Goal: Find specific page/section: Find specific page/section

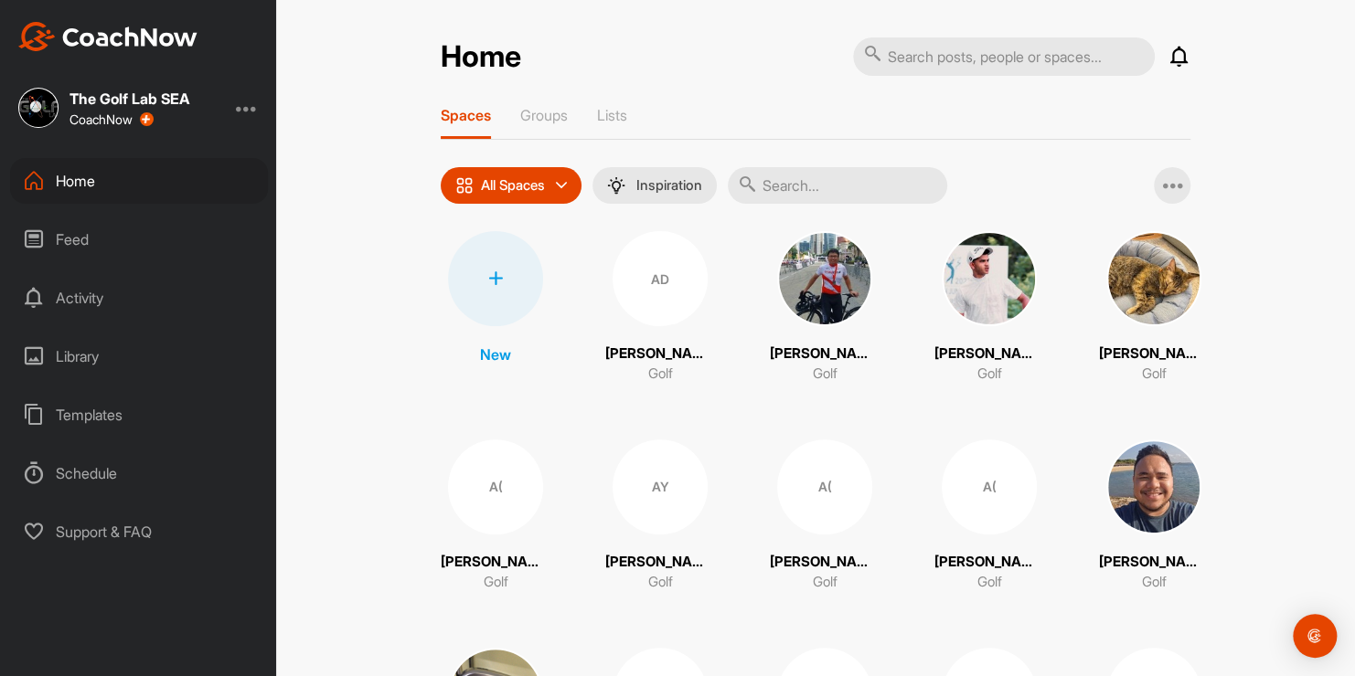
click at [800, 187] on input "text" at bounding box center [837, 185] width 219 height 37
type input "[PERSON_NAME]"
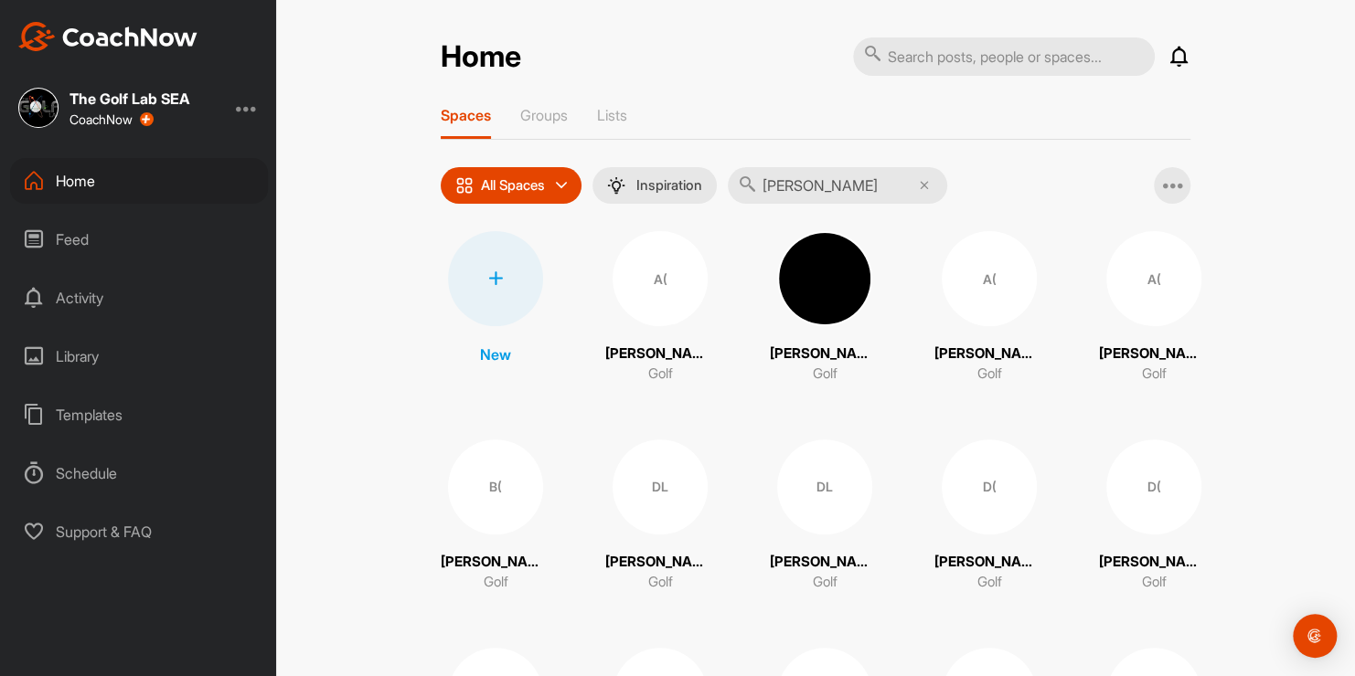
click at [661, 293] on div "A(" at bounding box center [659, 278] width 95 height 95
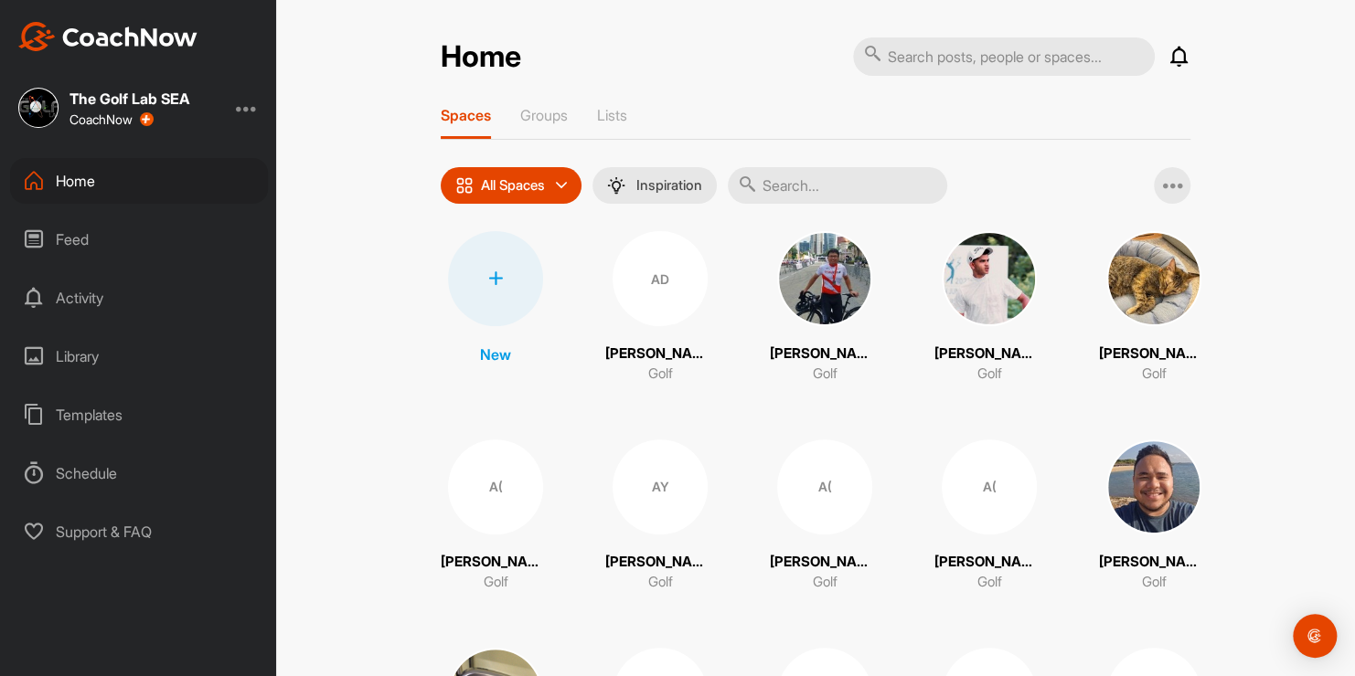
click at [819, 293] on img at bounding box center [824, 278] width 95 height 95
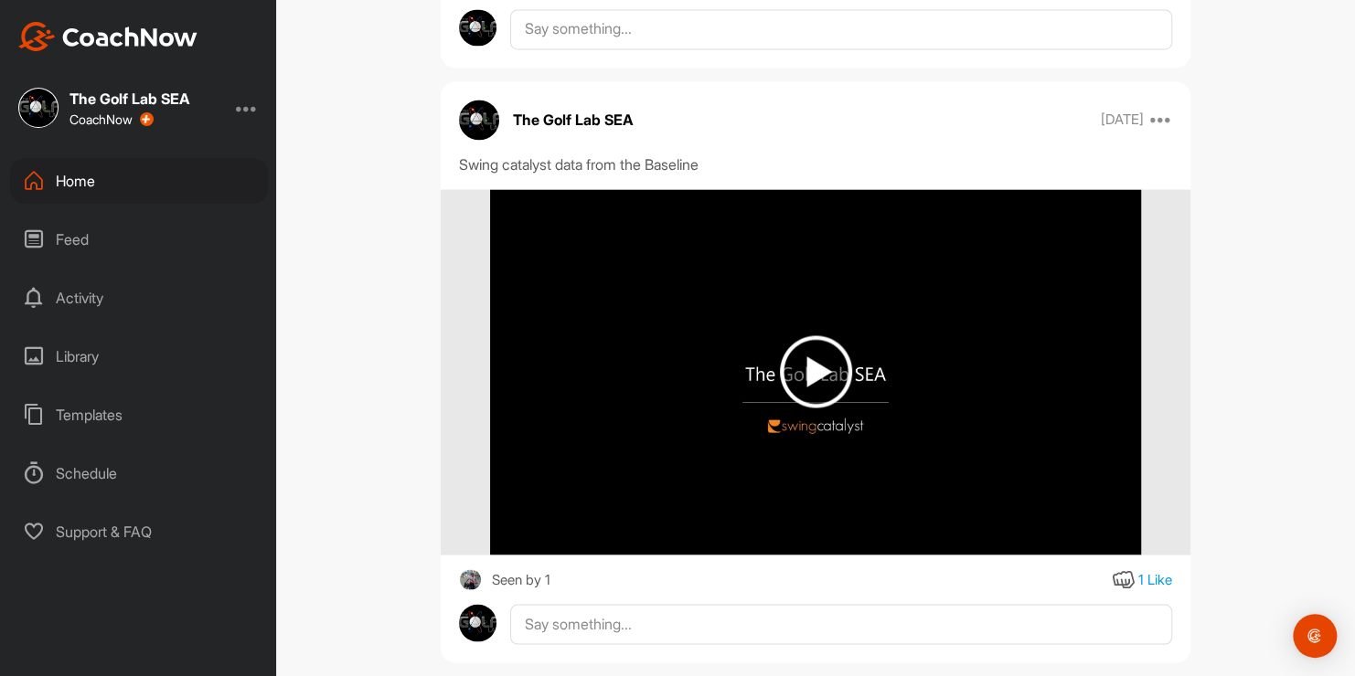
scroll to position [1439, 0]
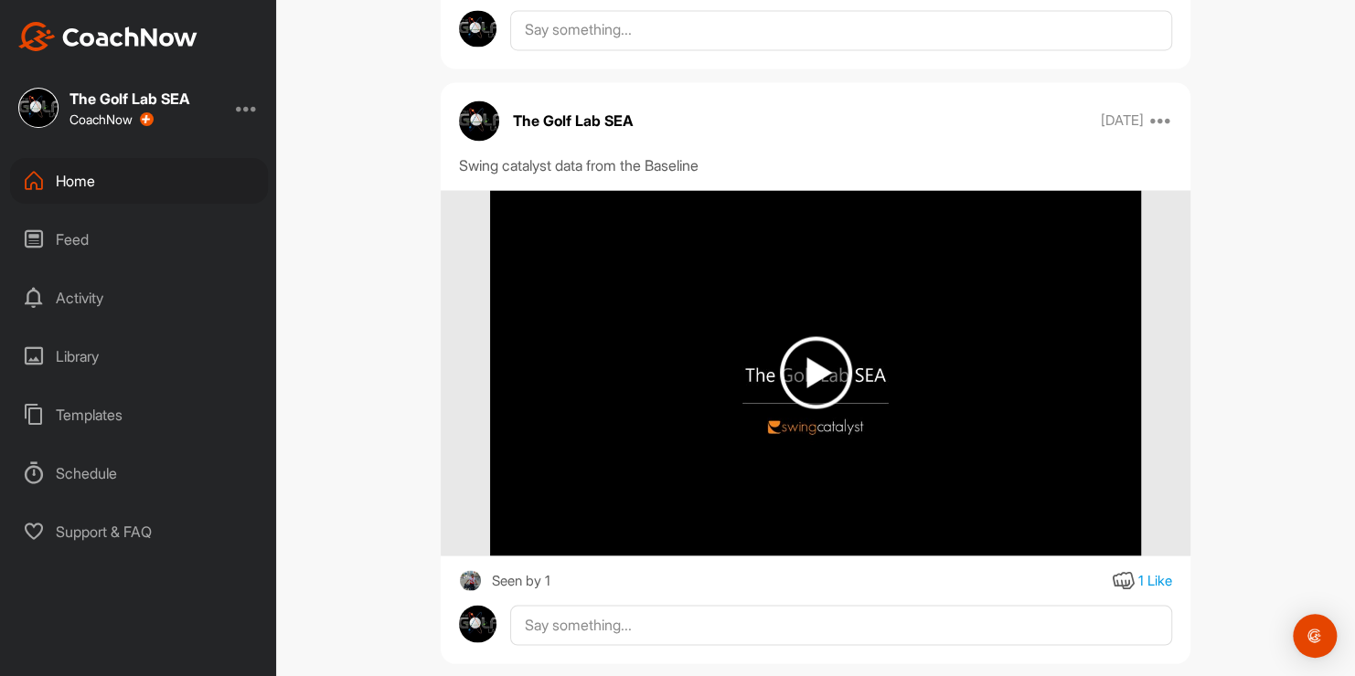
click at [809, 372] on img at bounding box center [816, 372] width 72 height 72
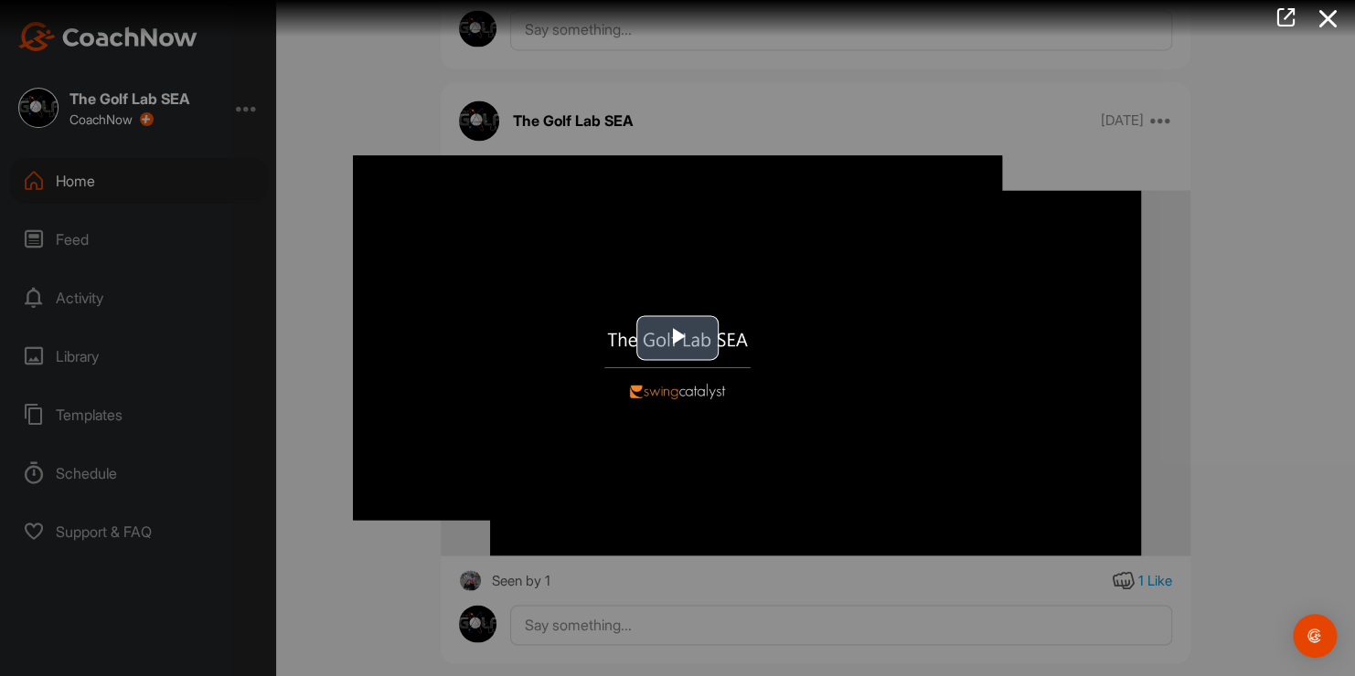
click at [677, 338] on span "Video Player" at bounding box center [677, 338] width 0 height 0
click at [875, 590] on div at bounding box center [677, 338] width 1355 height 676
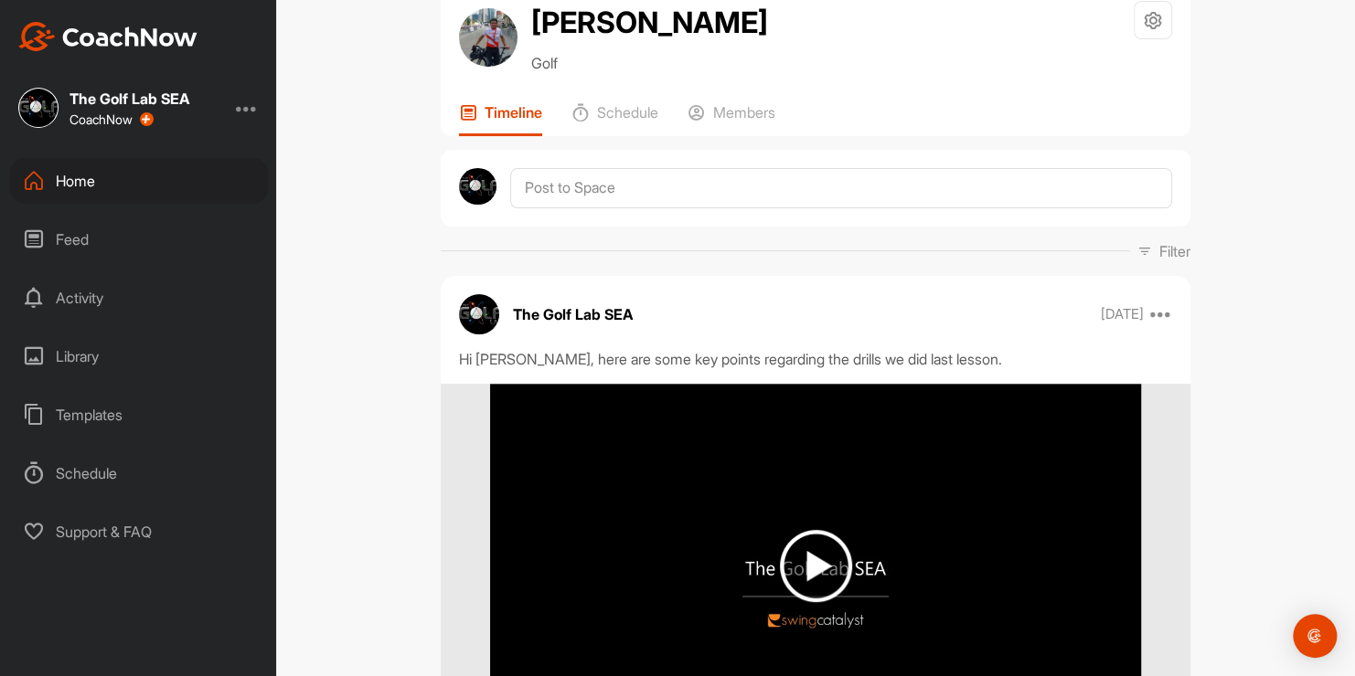
scroll to position [0, 0]
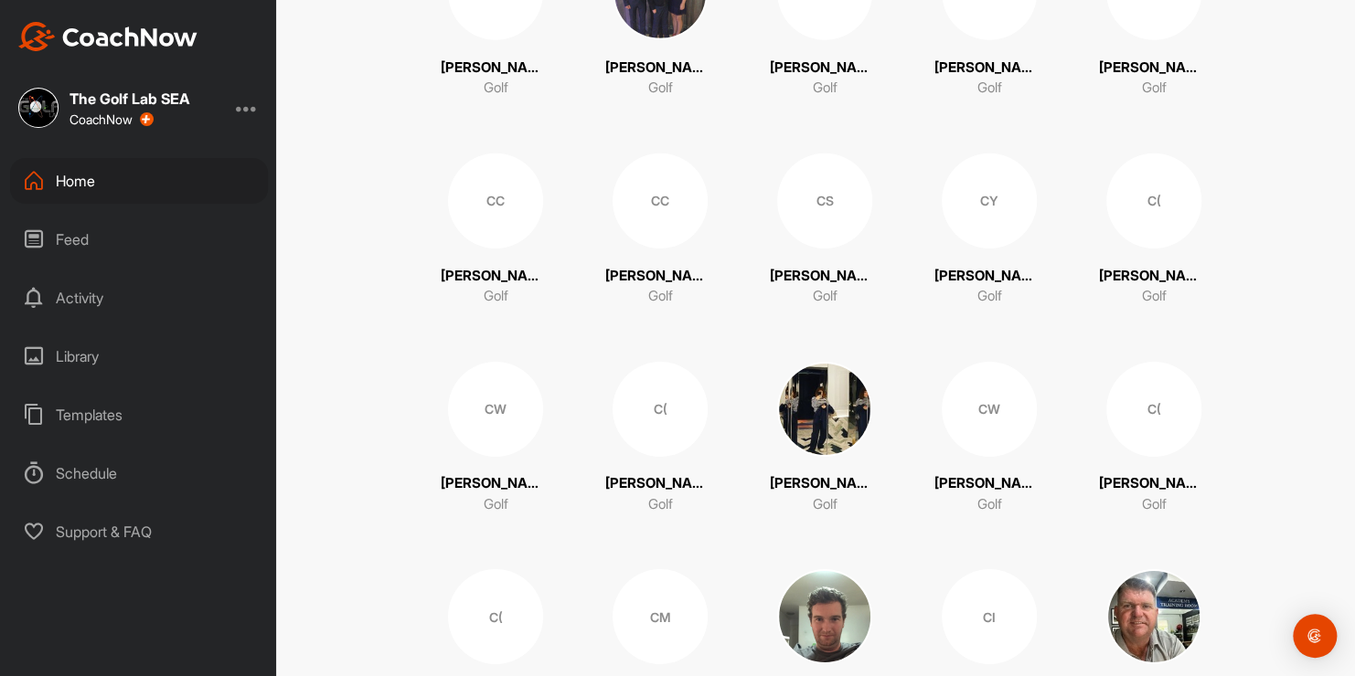
scroll to position [2796, 0]
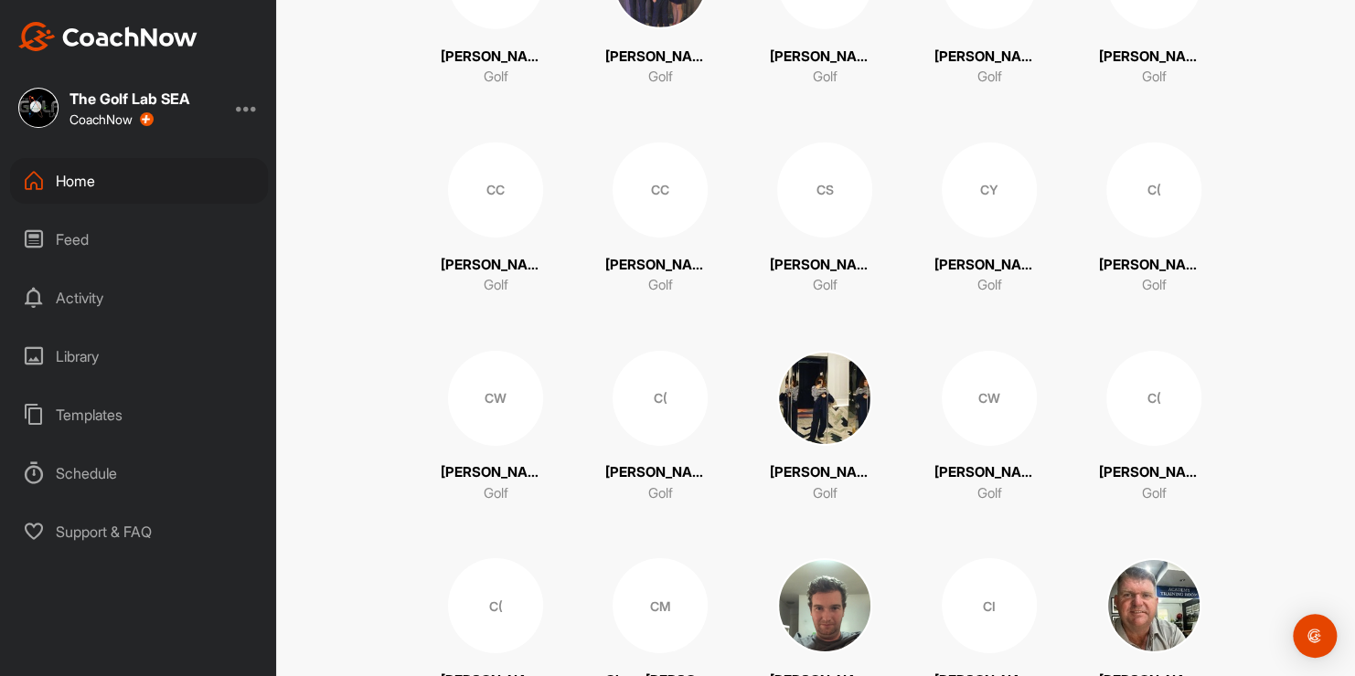
click at [820, 263] on p "[PERSON_NAME]" at bounding box center [825, 265] width 110 height 21
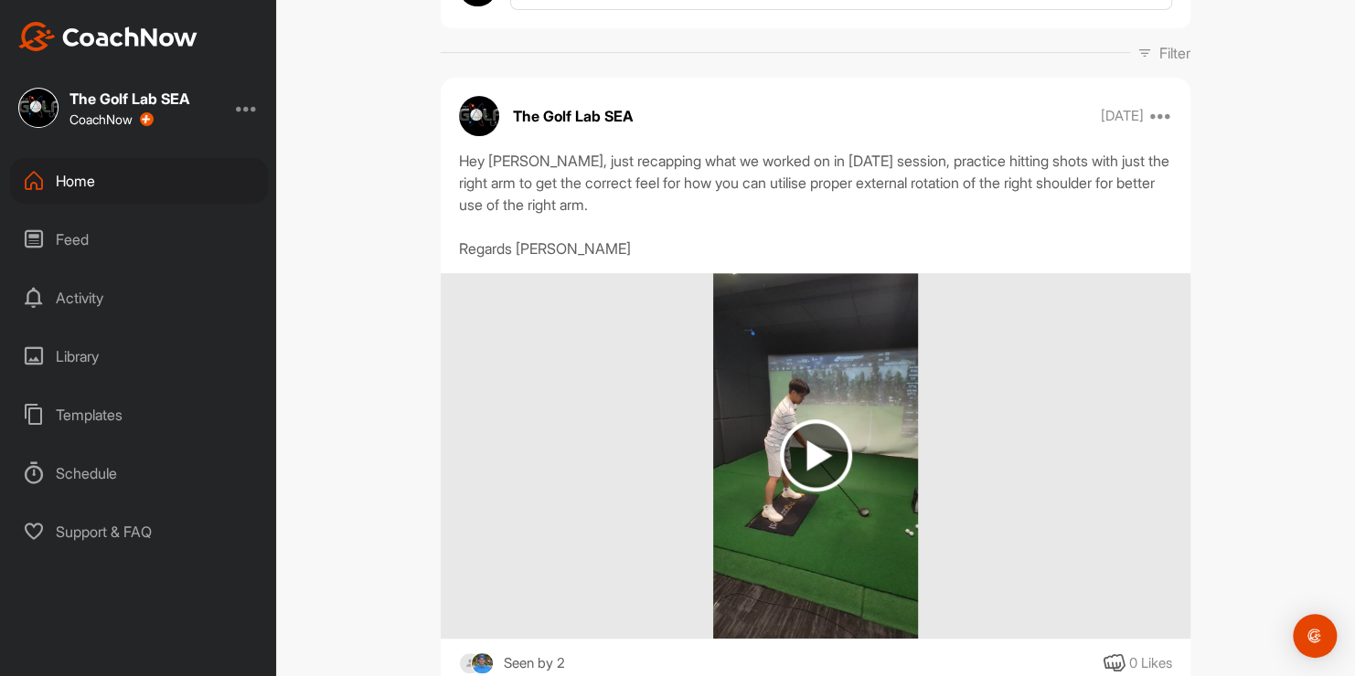
scroll to position [252, 0]
click at [812, 451] on img at bounding box center [816, 456] width 72 height 72
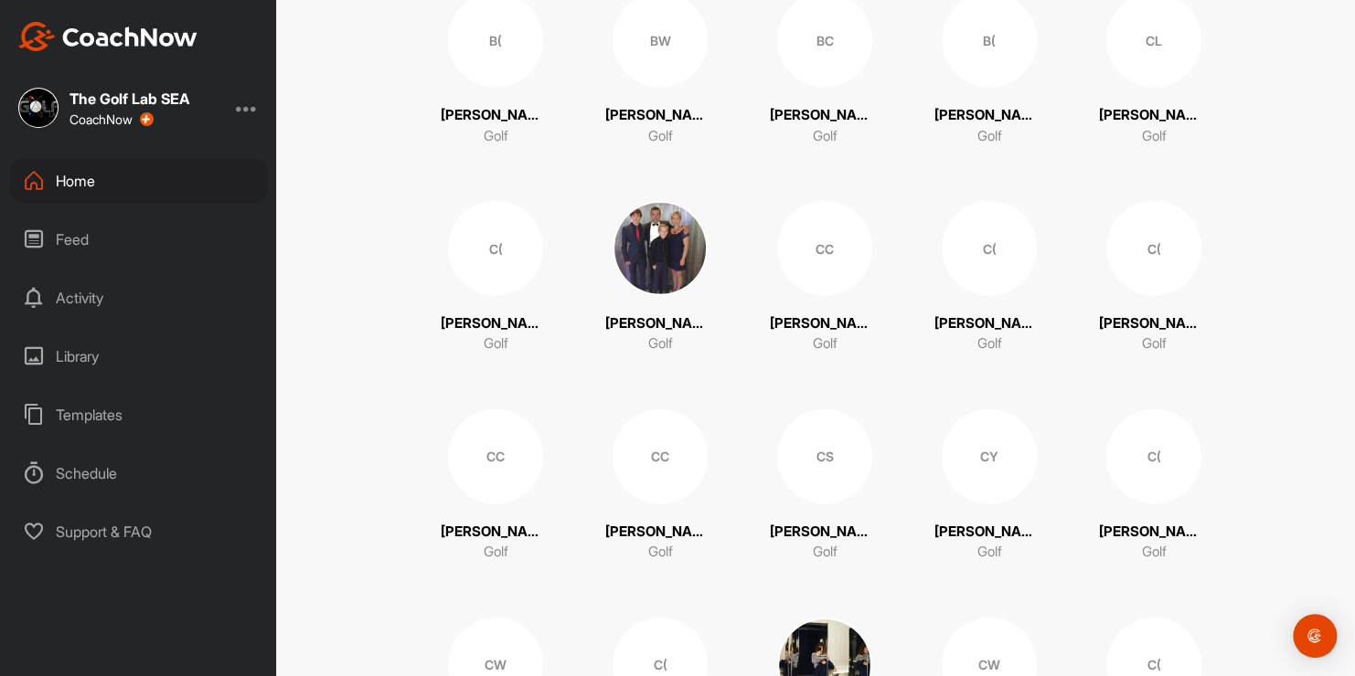
scroll to position [2529, 0]
click at [815, 456] on div "CS" at bounding box center [824, 457] width 95 height 95
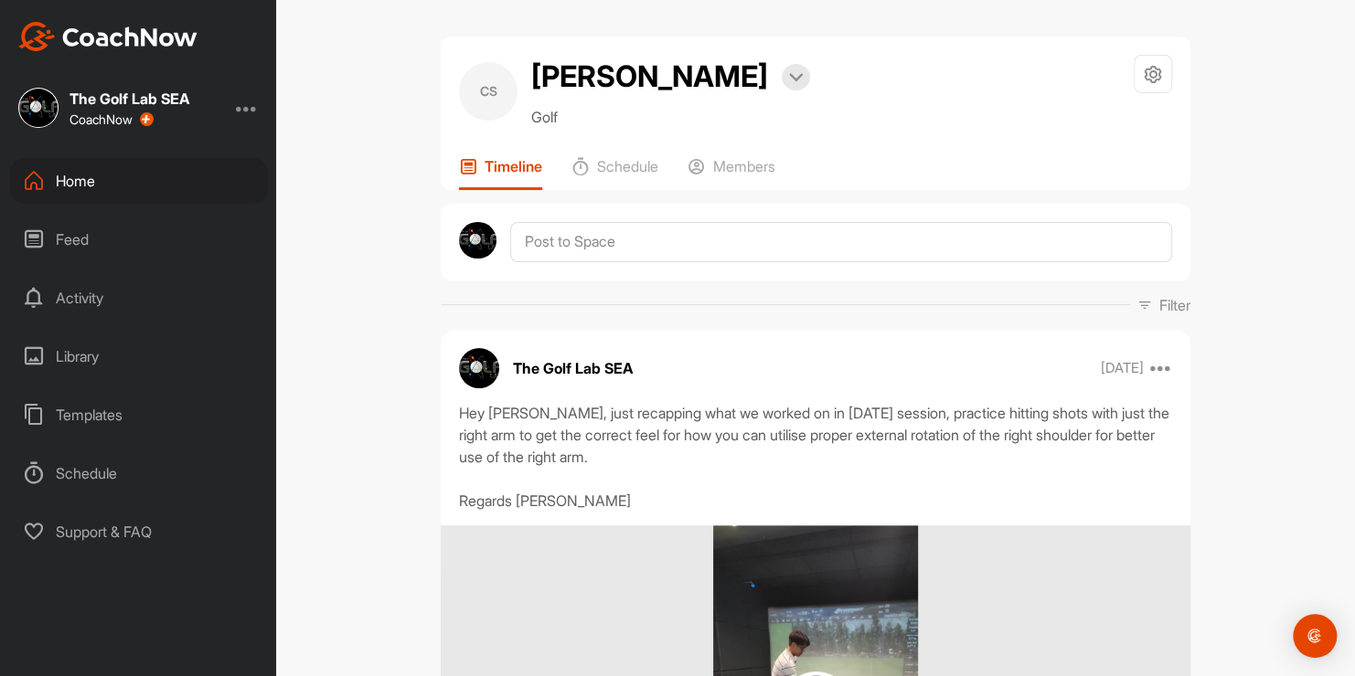
click at [74, 172] on div "Home" at bounding box center [139, 181] width 258 height 46
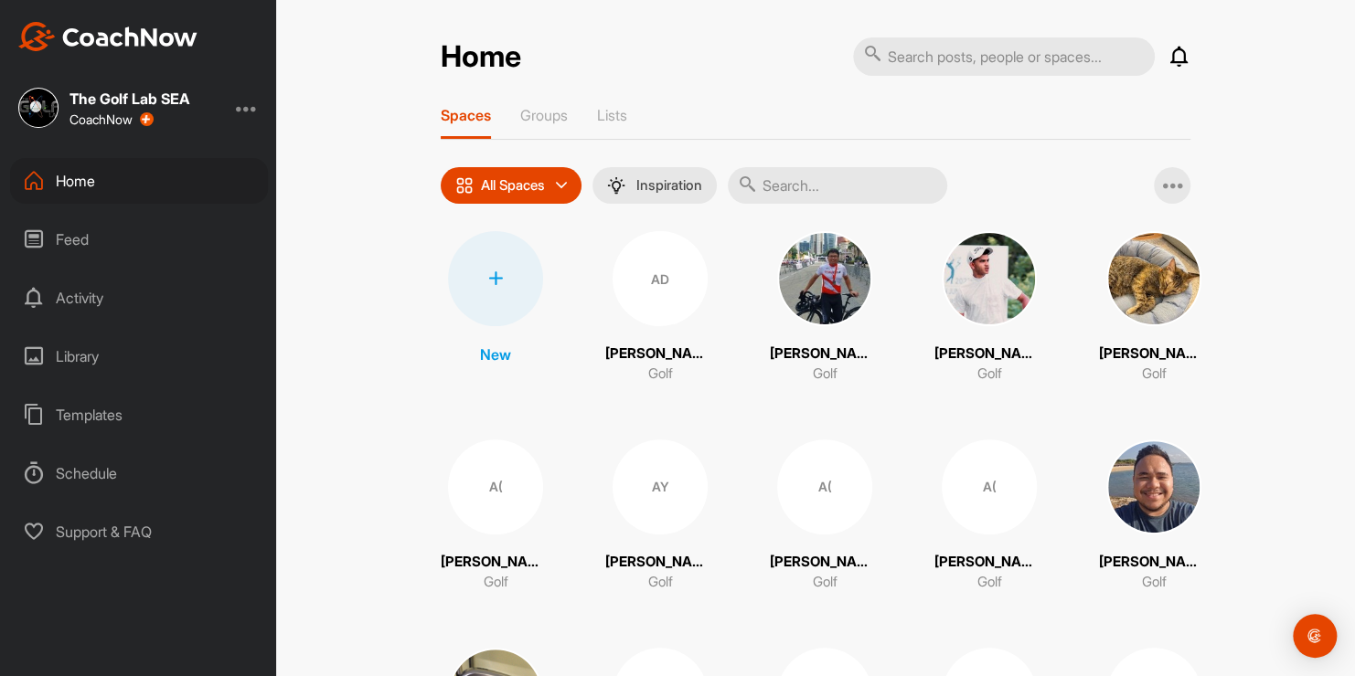
click at [794, 176] on input "text" at bounding box center [837, 185] width 219 height 37
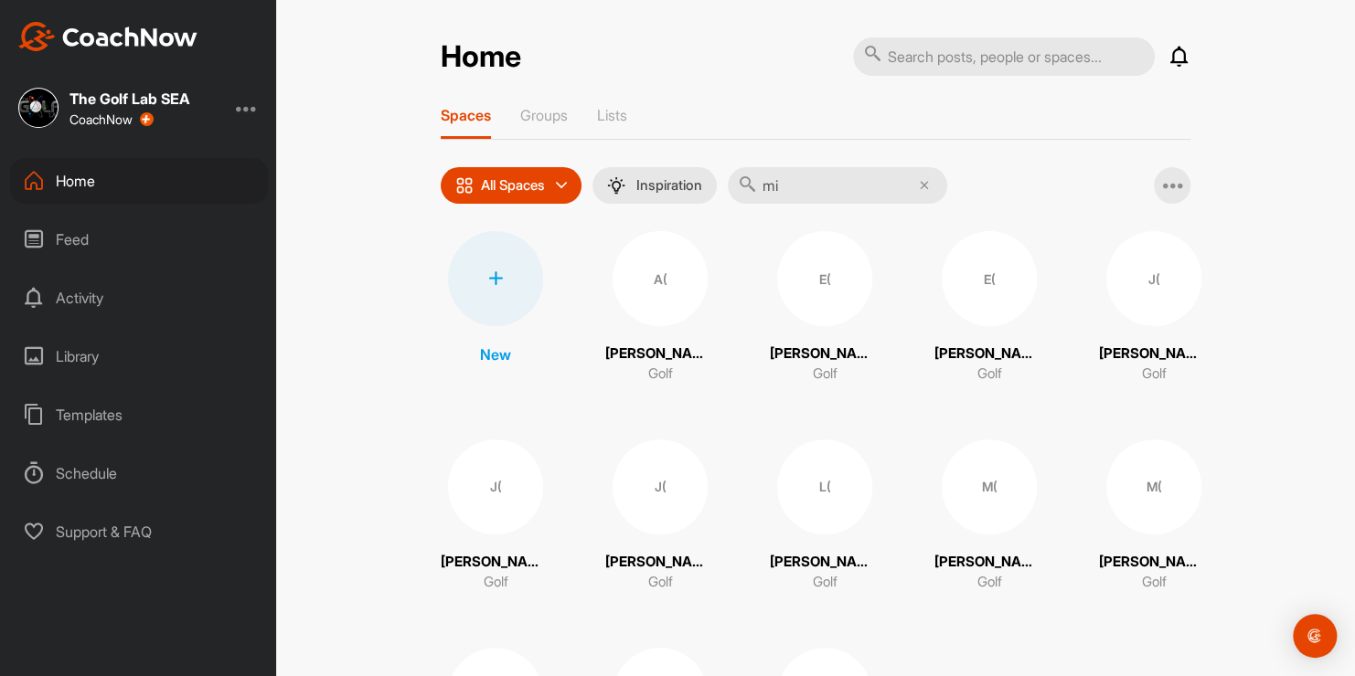
type input "m"
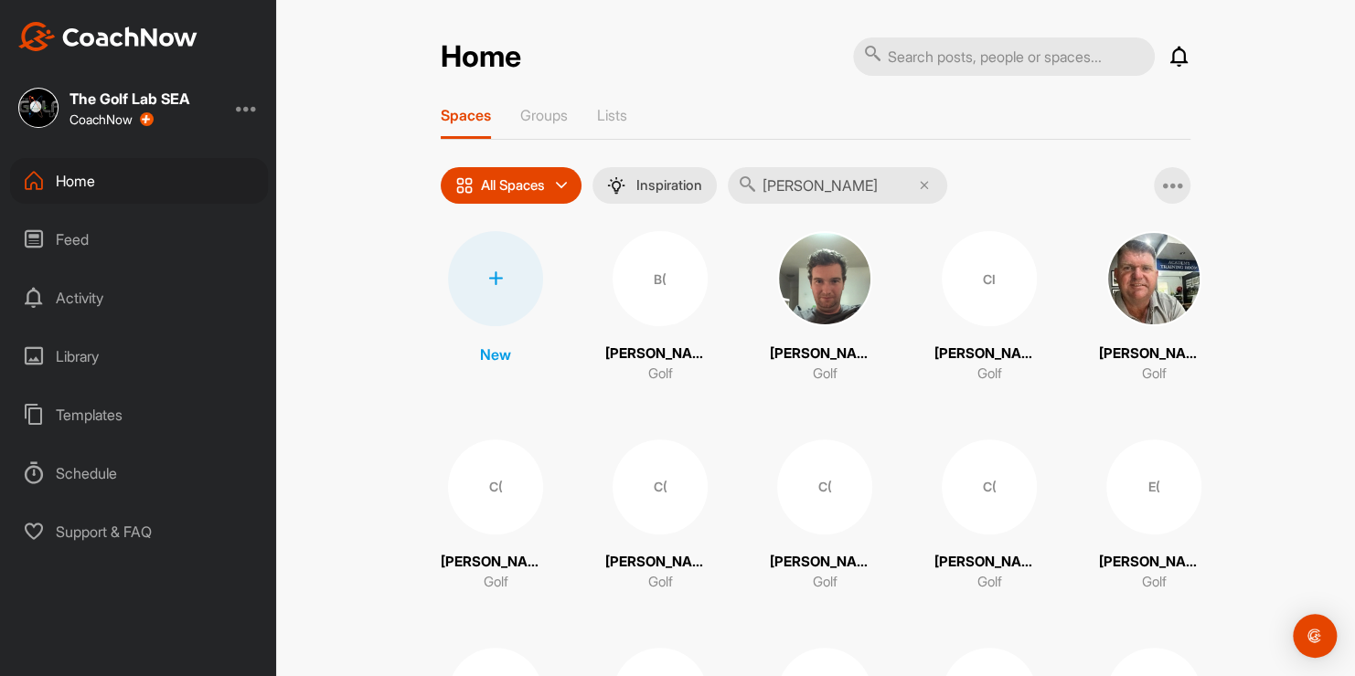
type input "[PERSON_NAME]"
